Goal: Task Accomplishment & Management: Use online tool/utility

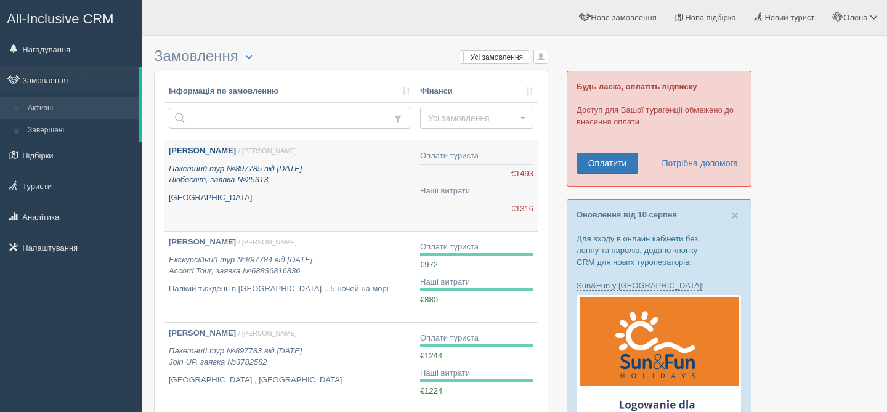
click at [220, 165] on icon "Пакетний тур №897785 від 13.08.2025 Любосвіт, заявка №25313" at bounding box center [235, 174] width 133 height 21
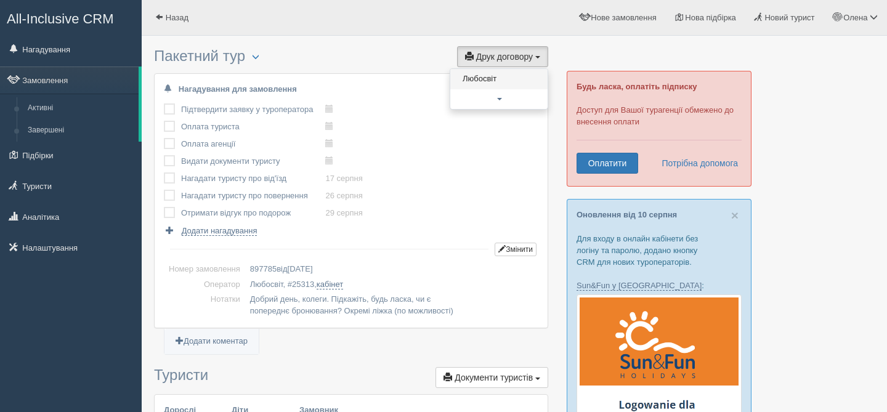
click at [484, 86] on link "Любосвіт" at bounding box center [499, 79] width 97 height 20
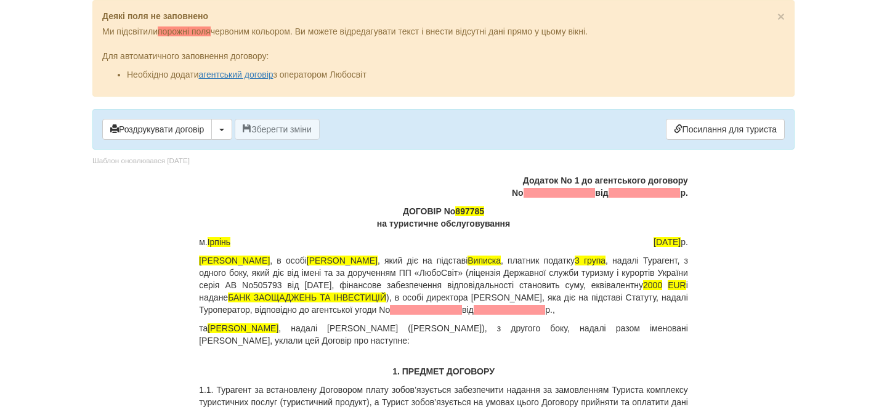
drag, startPoint x: 457, startPoint y: 312, endPoint x: 488, endPoint y: 320, distance: 31.7
click at [488, 316] on p "ФОП Іванова Олена Мирославівна , в особі Іванова О.М. , який діє на підставі Ви…" at bounding box center [443, 286] width 489 height 62
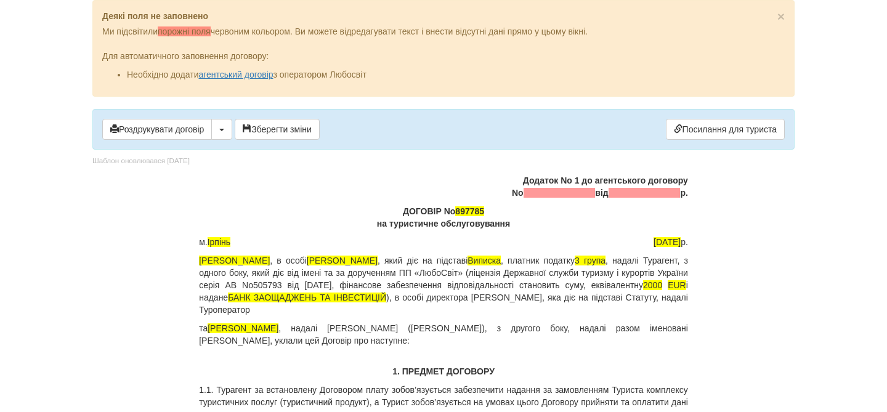
click at [199, 324] on p "та BURLAKA LIUDMYLA , надалі Турист (Замовник), з другого боку, надалі разом ім…" at bounding box center [443, 334] width 489 height 25
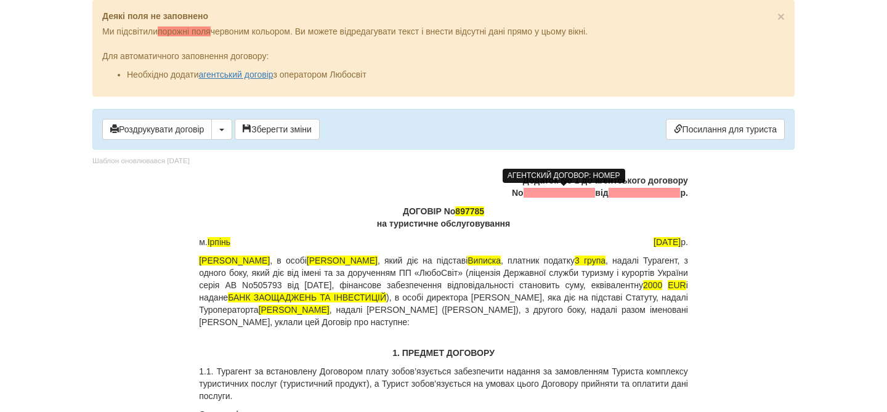
click at [558, 197] on span at bounding box center [560, 193] width 72 height 10
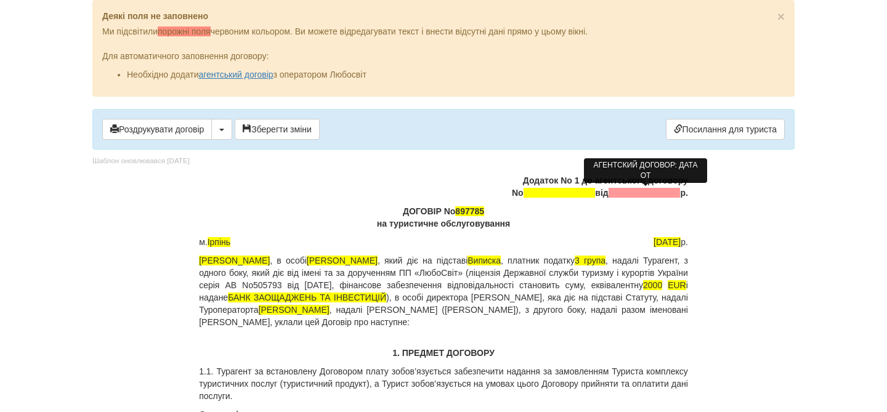
click at [647, 194] on span at bounding box center [645, 193] width 72 height 10
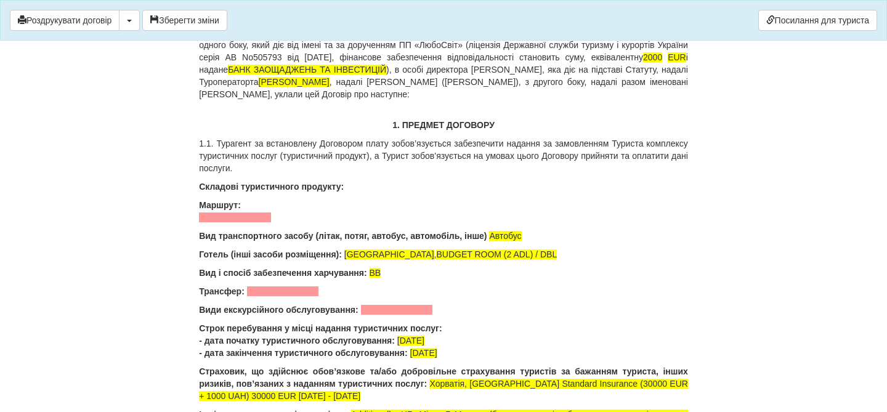
scroll to position [176, 0]
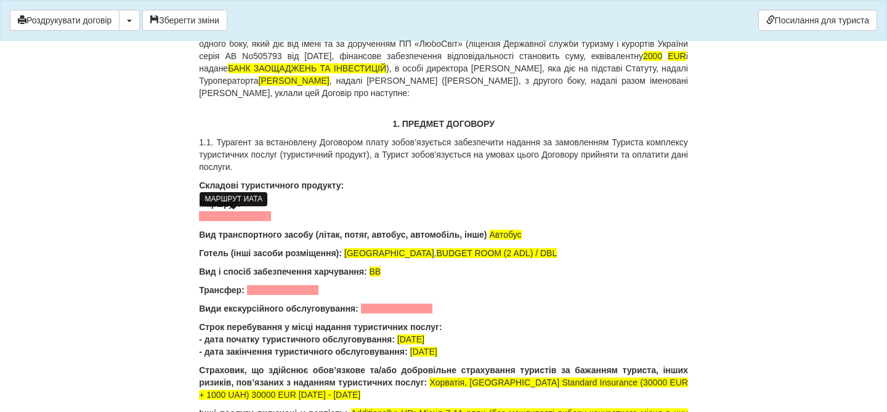
click at [241, 218] on span at bounding box center [235, 216] width 72 height 10
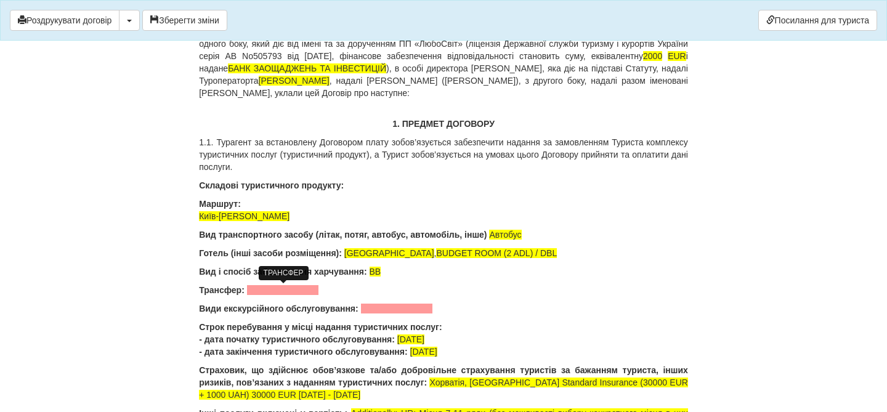
click at [303, 292] on span at bounding box center [283, 290] width 72 height 10
click at [414, 304] on span at bounding box center [397, 309] width 72 height 10
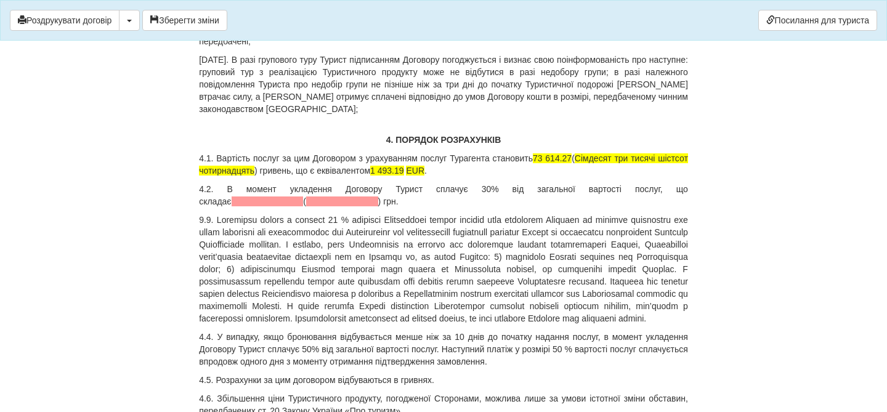
scroll to position [3403, 0]
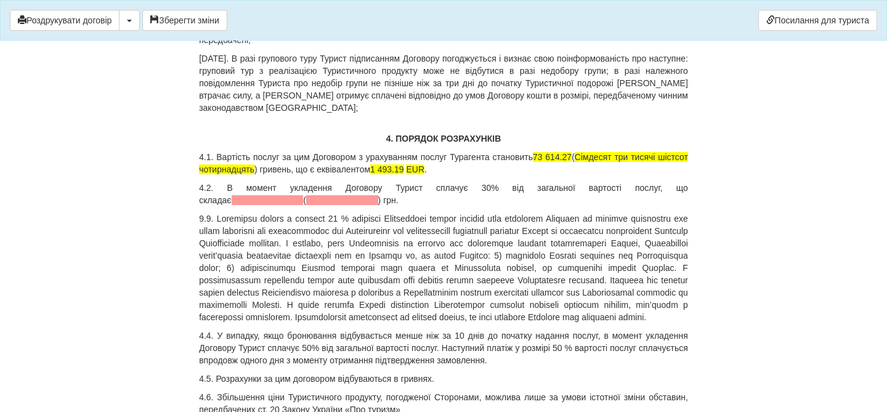
click at [597, 176] on p "4.1. Вартість послуг за цим Договором з урахуванням послуг Турагента становить …" at bounding box center [443, 163] width 489 height 25
click at [289, 174] on span "Сімдесят три тисячі шістсот чотирнадцять" at bounding box center [443, 163] width 489 height 22
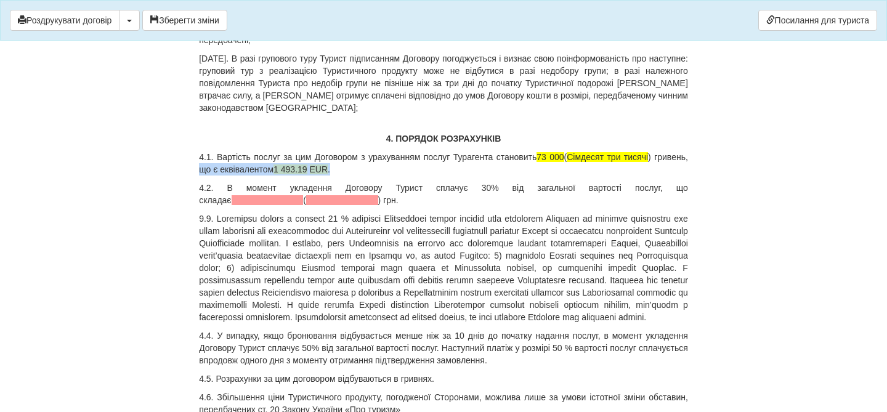
drag, startPoint x: 236, startPoint y: 267, endPoint x: 381, endPoint y: 269, distance: 145.5
click at [382, 176] on p "4.1. Вартість послуг за цим Договором з урахуванням послуг Турагента становить …" at bounding box center [443, 163] width 489 height 25
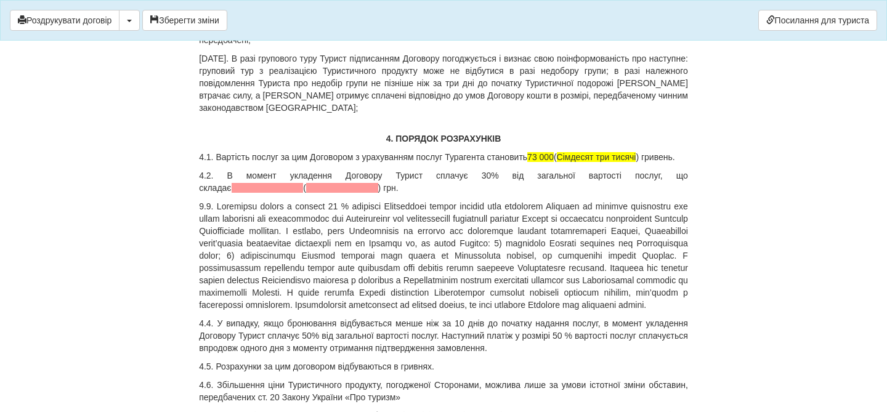
click at [634, 194] on p "4.2. В момент укладення Договору Турист сплачує 30% від загальної вартості посл…" at bounding box center [443, 181] width 489 height 25
click at [304, 193] on span at bounding box center [268, 188] width 72 height 10
click at [229, 194] on p "4.2. В момент укладення Договору Турист сплачує 30% від загальної вартості посл…" at bounding box center [443, 181] width 489 height 25
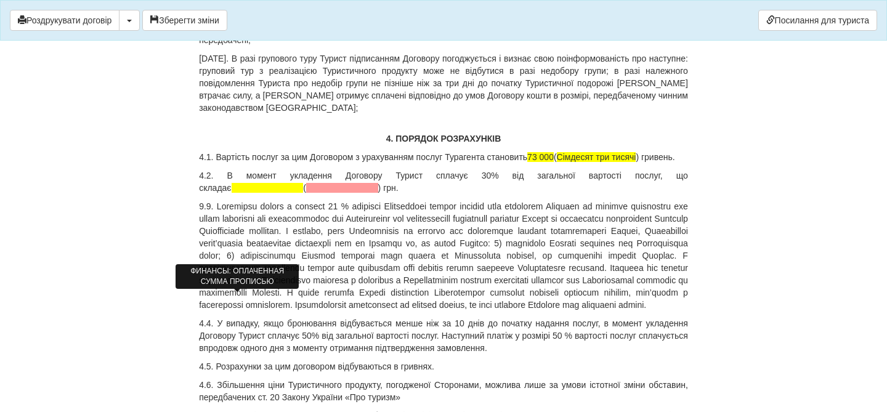
click at [306, 193] on span at bounding box center [342, 188] width 72 height 10
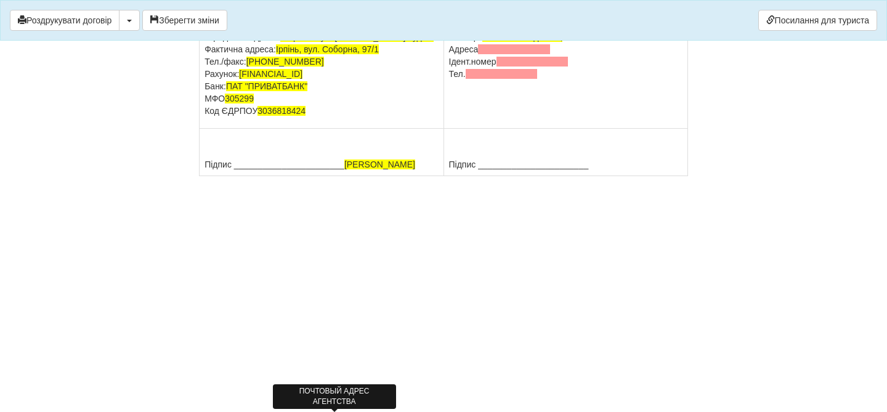
scroll to position [7444, 0]
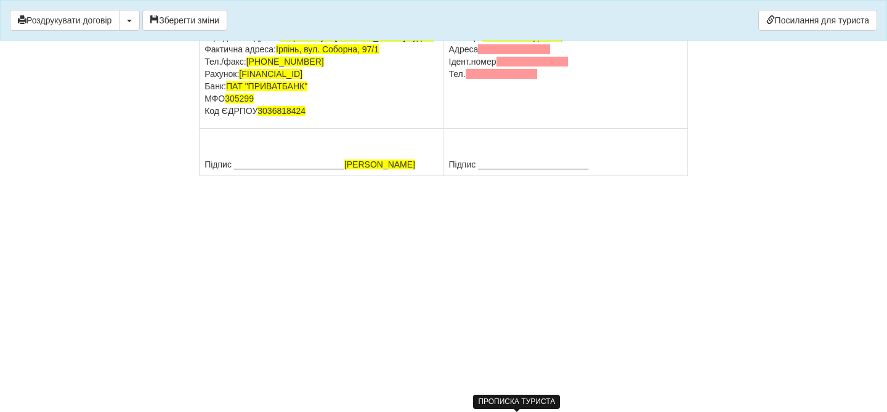
click at [532, 54] on span at bounding box center [514, 49] width 72 height 10
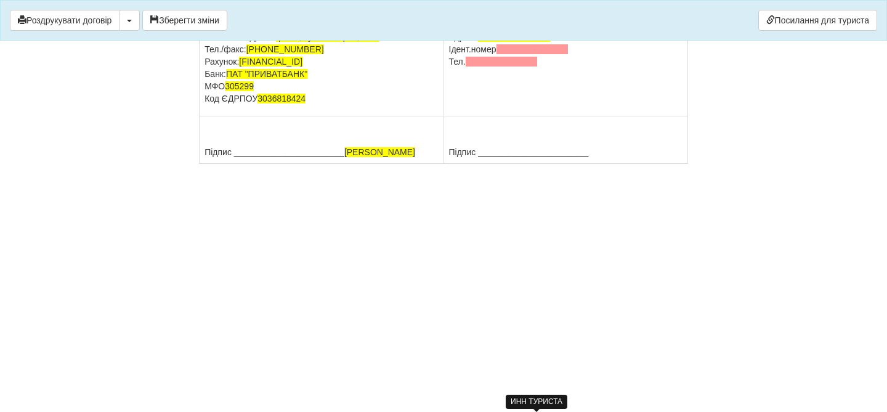
click at [537, 54] on span at bounding box center [533, 49] width 72 height 10
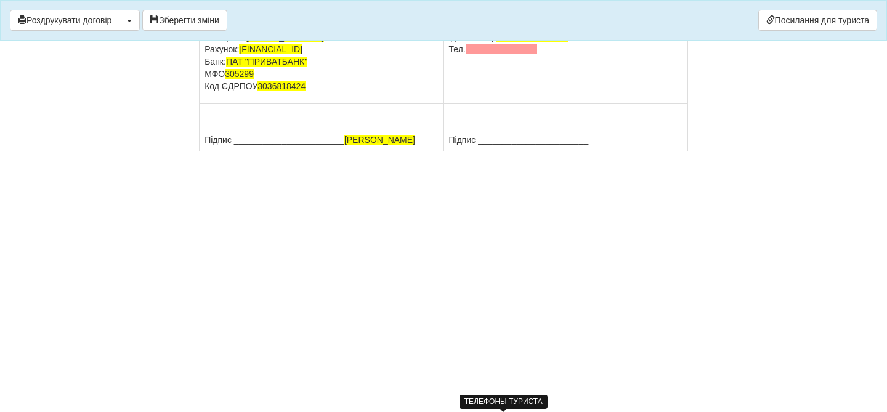
click at [525, 54] on span at bounding box center [502, 49] width 72 height 10
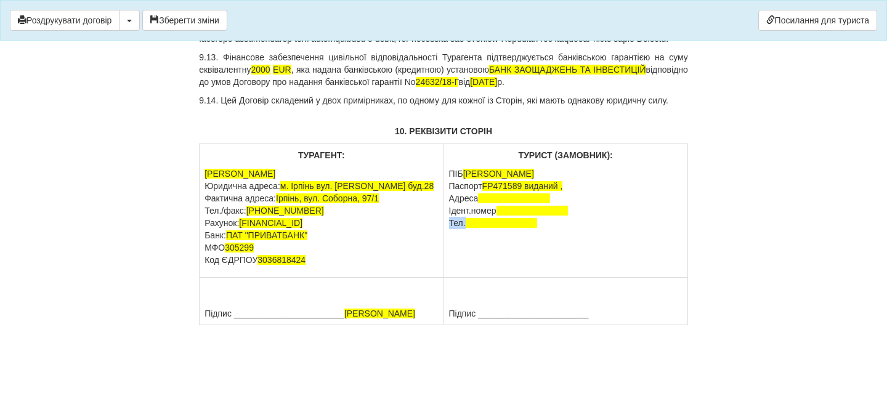
scroll to position [7460, 0]
click at [221, 12] on button "Зберегти зміни" at bounding box center [184, 20] width 85 height 21
click at [809, 16] on link "Посилання для туриста" at bounding box center [818, 20] width 119 height 21
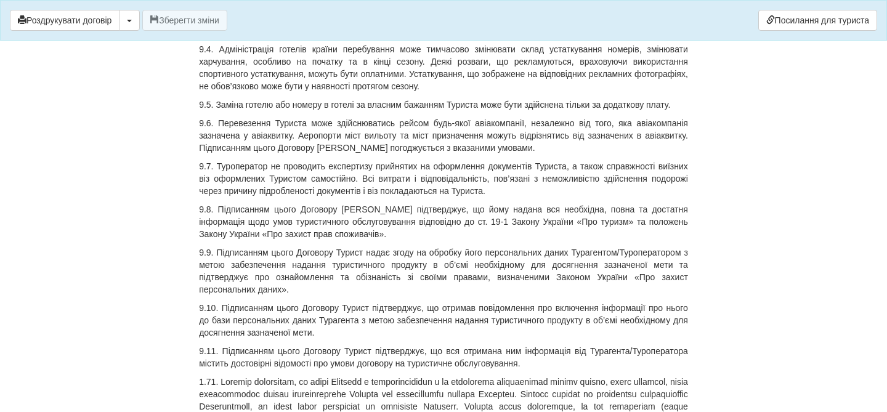
scroll to position [6503, 0]
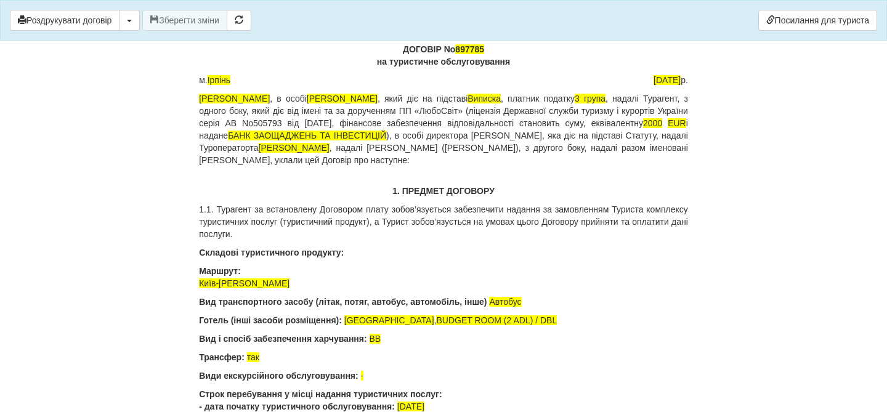
scroll to position [6393, 0]
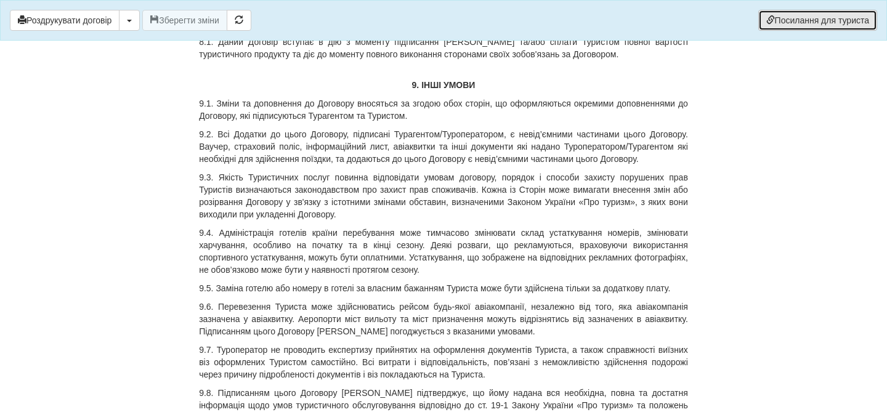
click at [823, 21] on link "Посилання для туриста" at bounding box center [818, 20] width 119 height 21
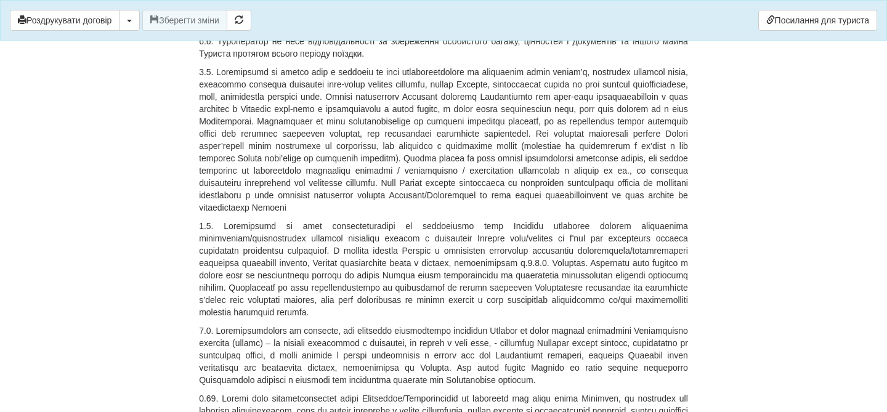
scroll to position [3870, 0]
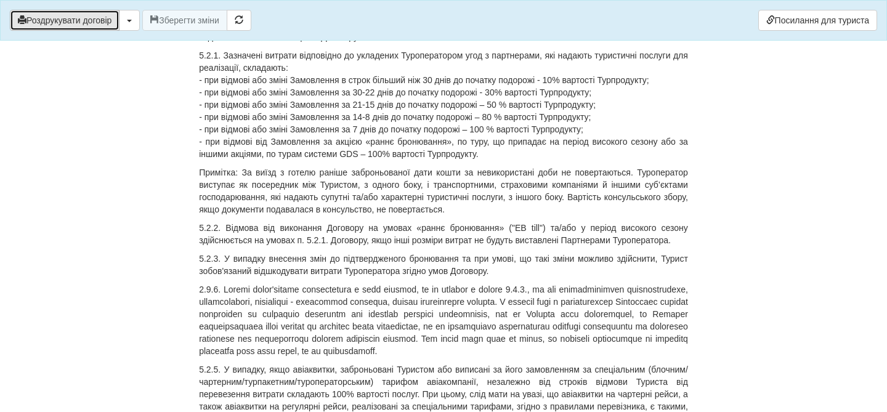
click at [75, 18] on button "Роздрукувати договір" at bounding box center [65, 20] width 110 height 21
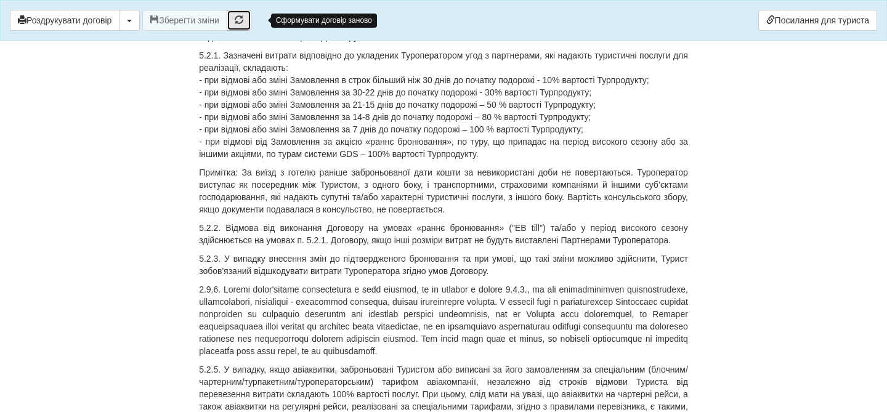
click at [245, 20] on button "button" at bounding box center [239, 20] width 25 height 21
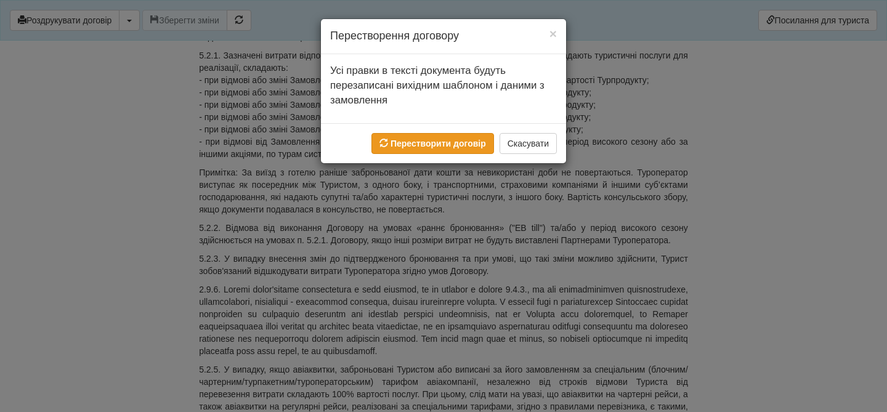
click at [447, 146] on b "Перестворити договір" at bounding box center [439, 144] width 96 height 10
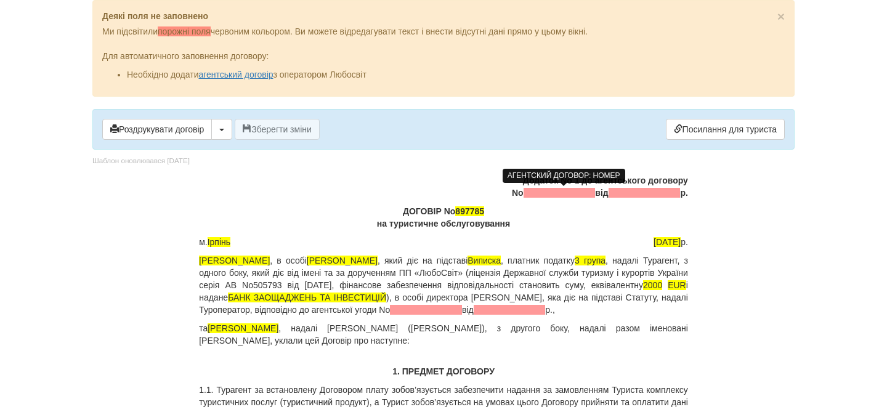
click at [565, 194] on span at bounding box center [560, 193] width 72 height 10
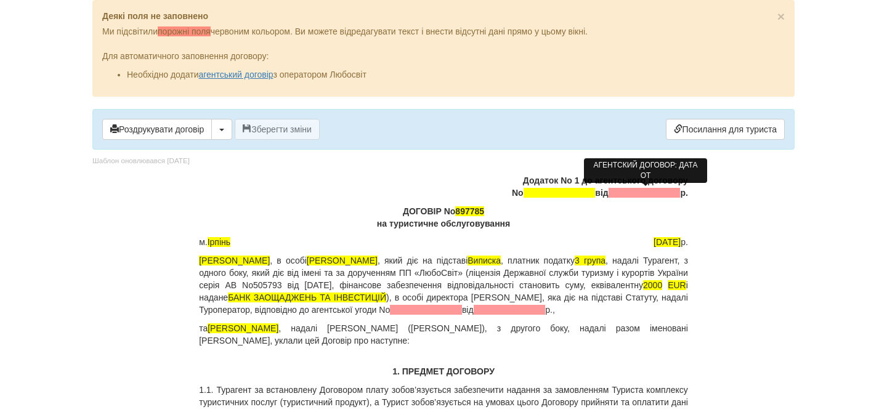
click at [658, 197] on span at bounding box center [645, 193] width 72 height 10
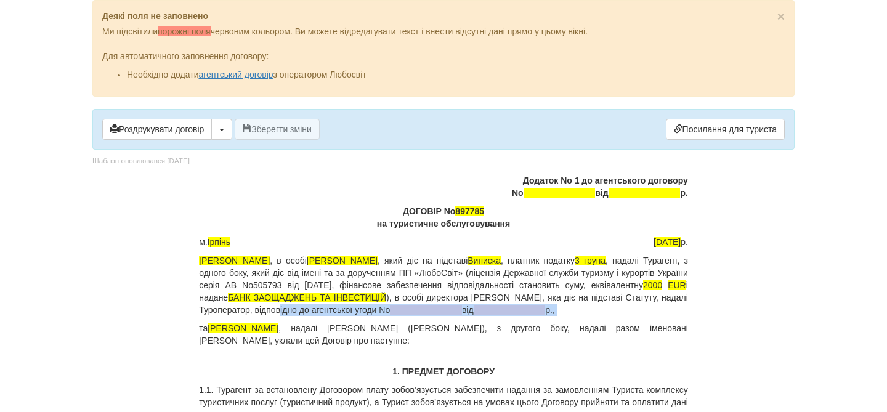
drag, startPoint x: 451, startPoint y: 309, endPoint x: 494, endPoint y: 332, distance: 48.5
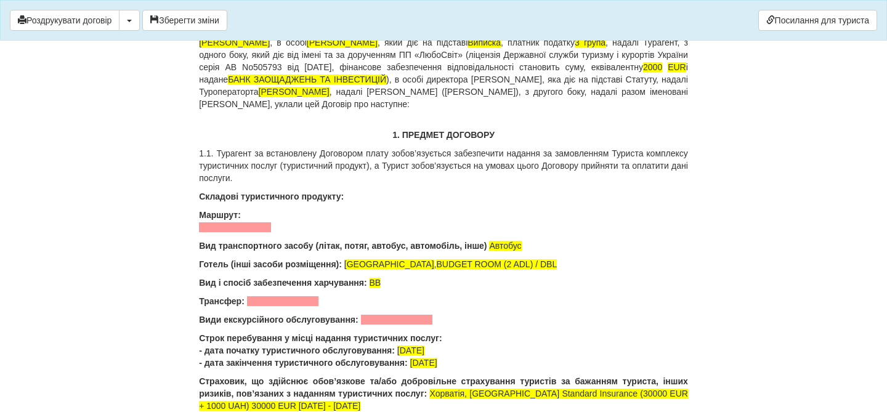
scroll to position [206, 0]
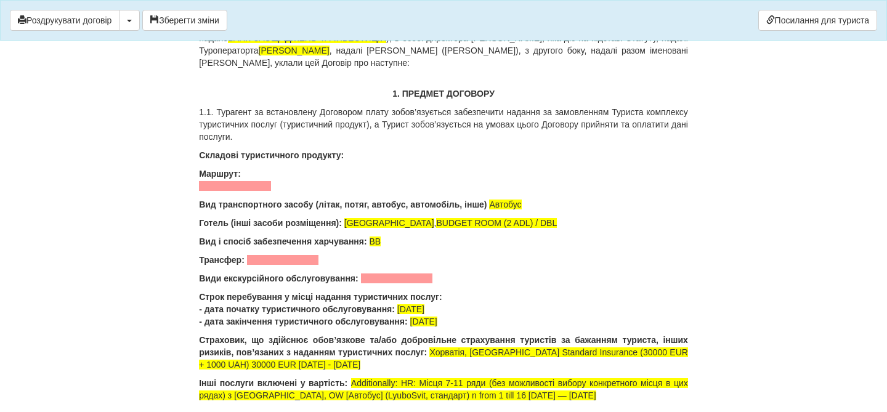
click at [240, 191] on p "Маршрут:" at bounding box center [443, 180] width 489 height 25
click at [246, 174] on p "Маршрут:" at bounding box center [443, 180] width 489 height 25
click at [284, 179] on p "Маршрут:" at bounding box center [443, 180] width 489 height 25
click at [258, 186] on span at bounding box center [235, 186] width 72 height 10
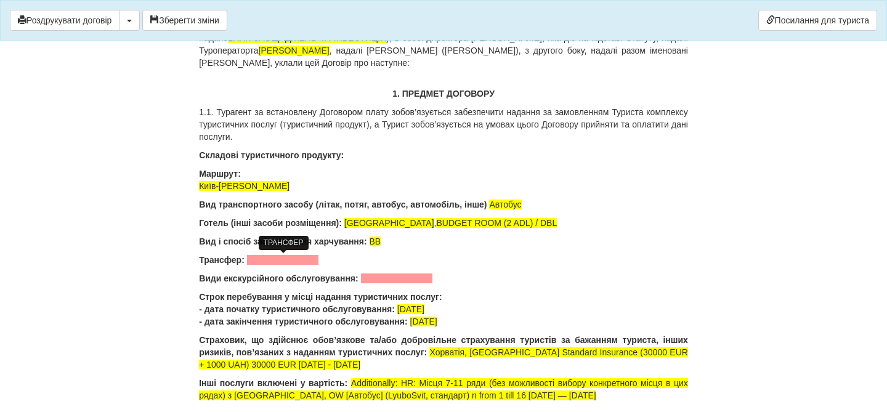
click at [301, 261] on span at bounding box center [283, 260] width 72 height 10
click at [390, 280] on span at bounding box center [397, 279] width 72 height 10
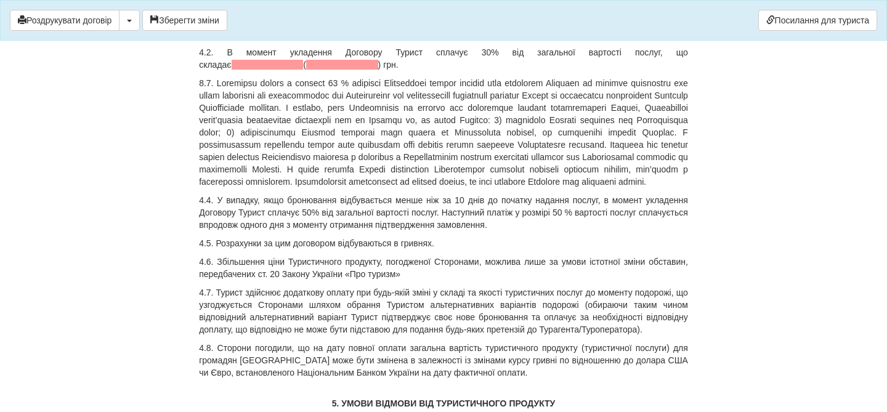
scroll to position [3560, 0]
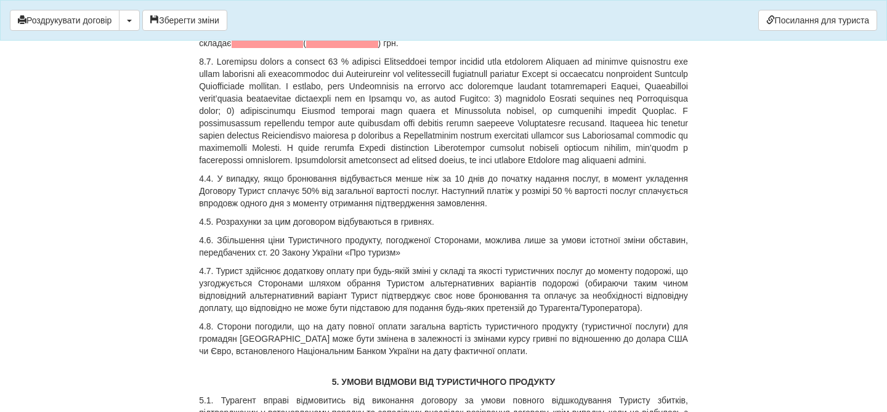
drag, startPoint x: 571, startPoint y: 96, endPoint x: 596, endPoint y: 97, distance: 25.3
click at [596, 18] on p "4.1. Вартість послуг за цим Договором з урахуванням послуг Турагента становить …" at bounding box center [443, 6] width 489 height 25
drag, startPoint x: 200, startPoint y: 111, endPoint x: 291, endPoint y: 113, distance: 91.2
click at [291, 18] on p "4.1. Вартість послуг за цим Договором з урахуванням послуг Турагента становить …" at bounding box center [443, 6] width 489 height 25
drag, startPoint x: 237, startPoint y: 112, endPoint x: 394, endPoint y: 110, distance: 156.6
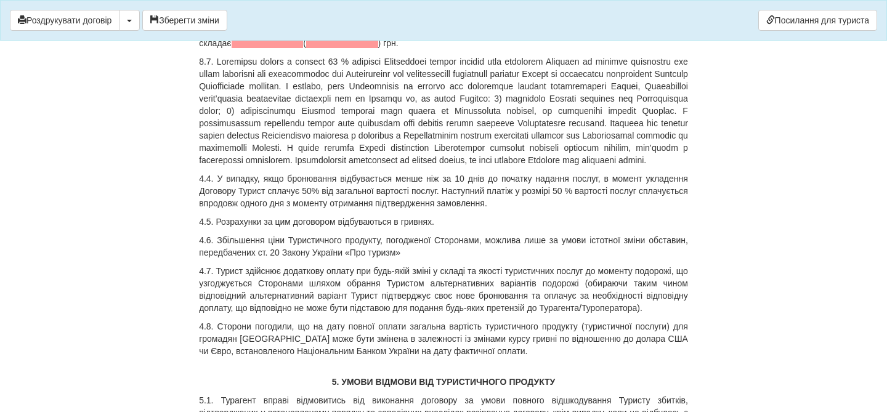
click at [396, 18] on p "4.1. Вартість послуг за цим Договором з урахуванням послуг Турагента становить …" at bounding box center [443, 6] width 489 height 25
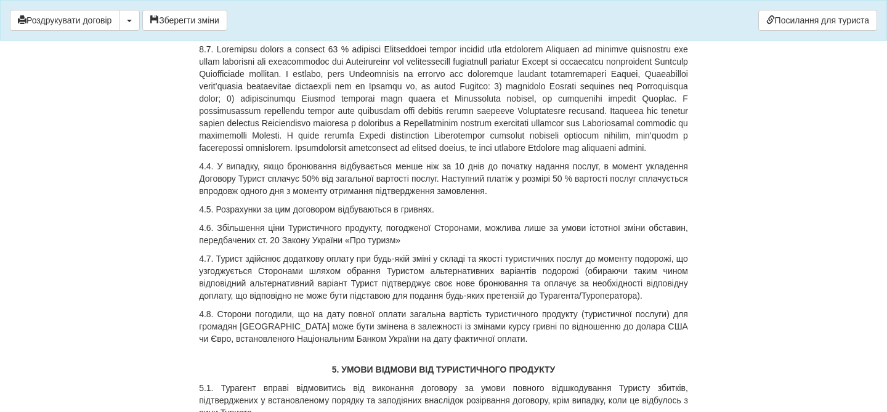
click at [242, 152] on div "Додаток No 1 до агентського договору No від р. ДОГОВІР No 897785 на туристичне …" at bounding box center [443, 220] width 489 height 7319
click at [306, 36] on span at bounding box center [342, 31] width 72 height 10
click at [304, 36] on span at bounding box center [268, 31] width 72 height 10
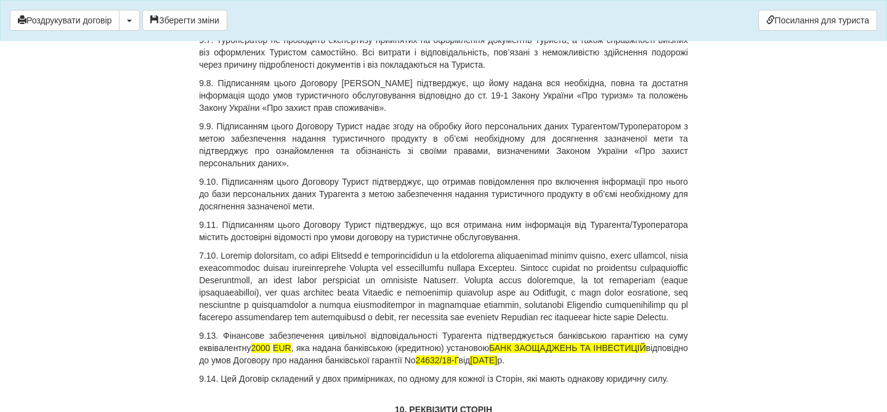
scroll to position [7460, 0]
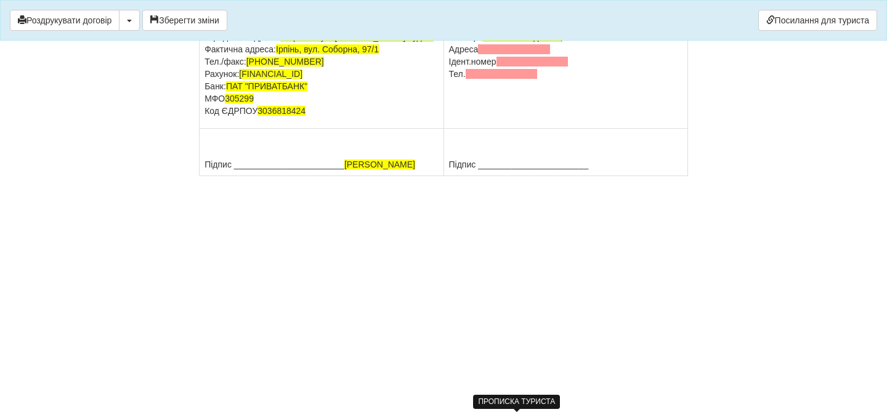
click at [532, 54] on span at bounding box center [514, 49] width 72 height 10
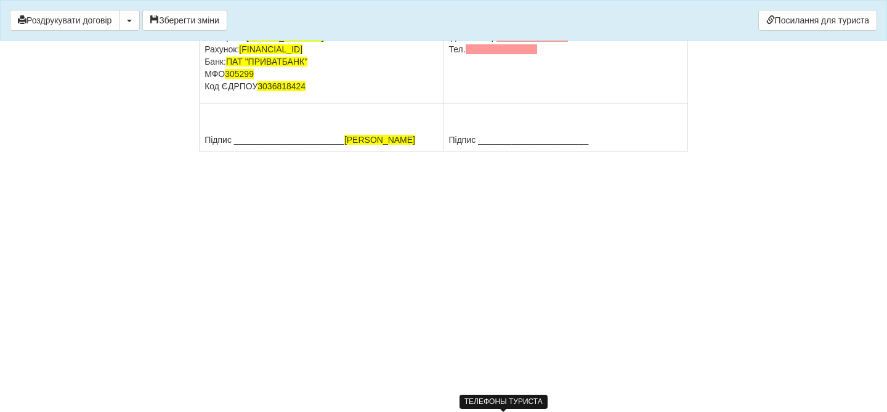
click at [532, 54] on span at bounding box center [502, 49] width 72 height 10
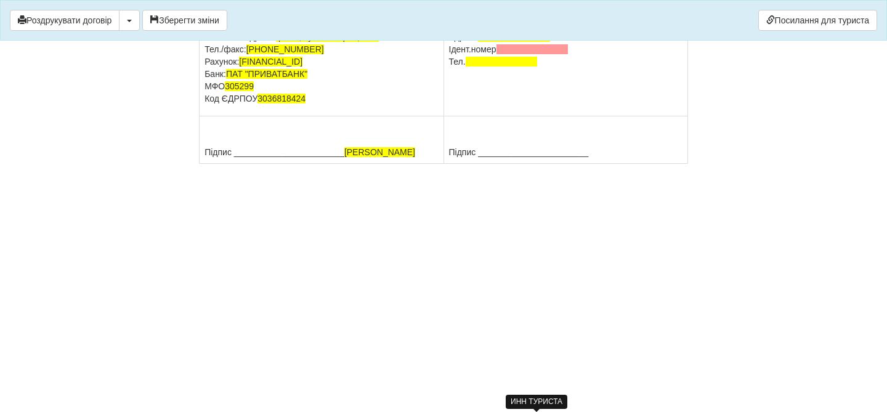
click at [536, 54] on span at bounding box center [533, 49] width 72 height 10
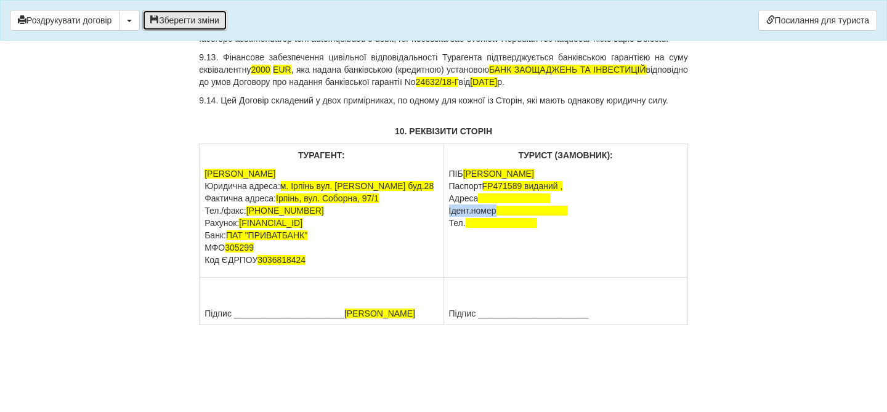
click at [206, 18] on button "Зберегти зміни" at bounding box center [184, 20] width 85 height 21
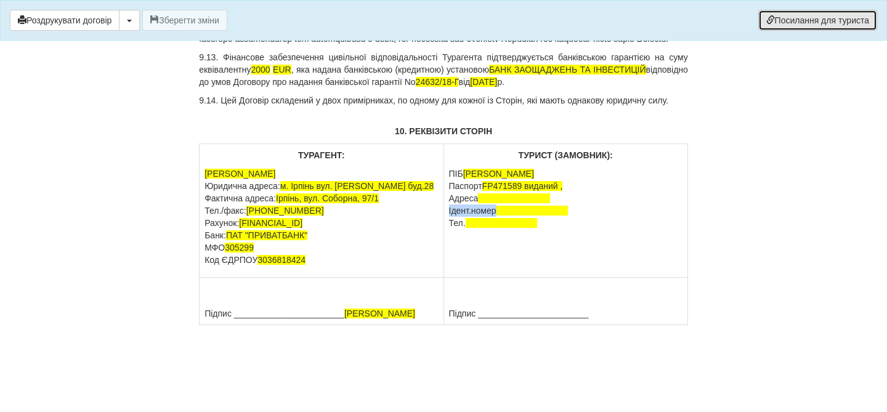
click at [825, 19] on link "Посилання для туриста" at bounding box center [818, 20] width 119 height 21
